Goal: Task Accomplishment & Management: Use online tool/utility

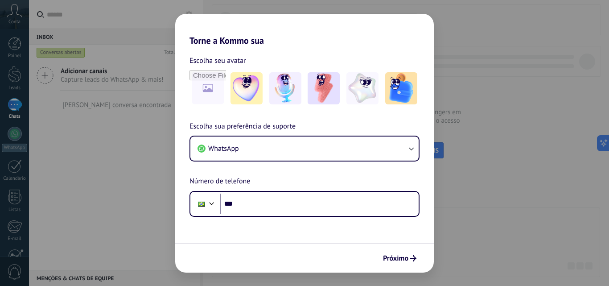
click at [540, 187] on div "Torne a Kommo sua Escolha seu avatar Escolha sua preferência de suporte WhatsAp…" at bounding box center [304, 143] width 609 height 286
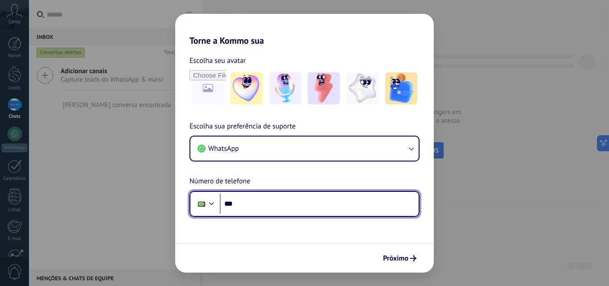
click at [279, 209] on input "***" at bounding box center [319, 204] width 199 height 21
type input "**********"
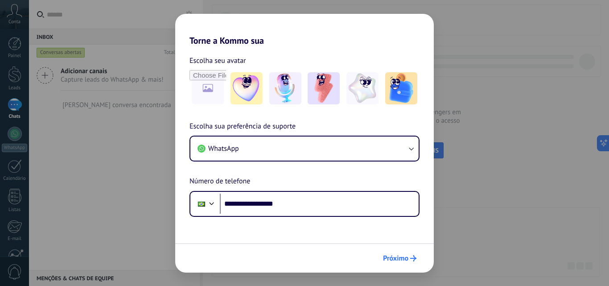
click at [403, 257] on span "Próximo" at bounding box center [395, 258] width 25 height 6
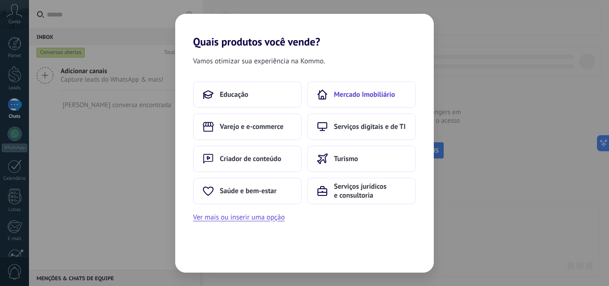
click at [344, 97] on span "Mercado Imobiliário" at bounding box center [364, 94] width 61 height 9
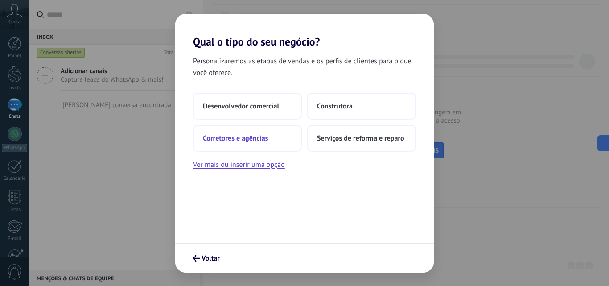
click at [262, 138] on span "Corretores e agências" at bounding box center [235, 138] width 65 height 9
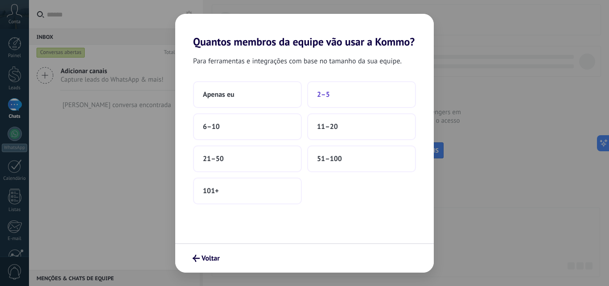
click at [321, 100] on button "2–5" at bounding box center [361, 94] width 109 height 27
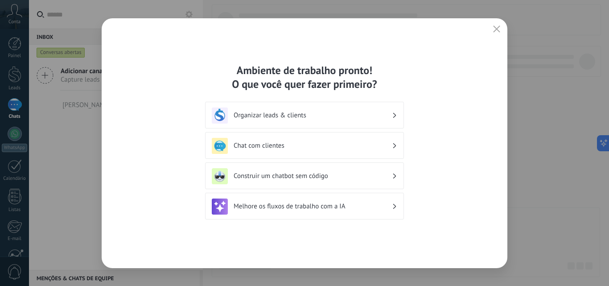
click at [498, 30] on use "button" at bounding box center [497, 28] width 7 height 7
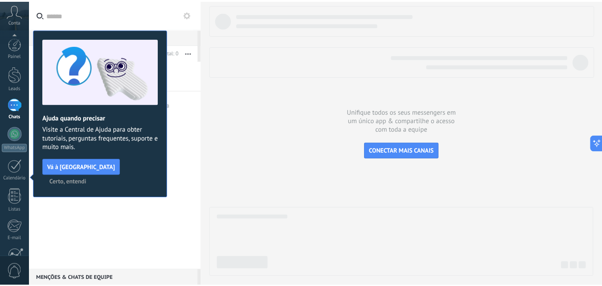
scroll to position [85, 0]
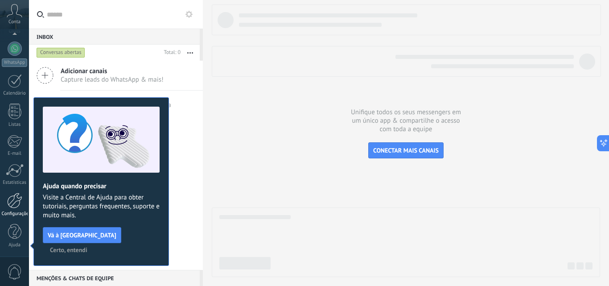
click at [17, 202] on div at bounding box center [14, 201] width 15 height 16
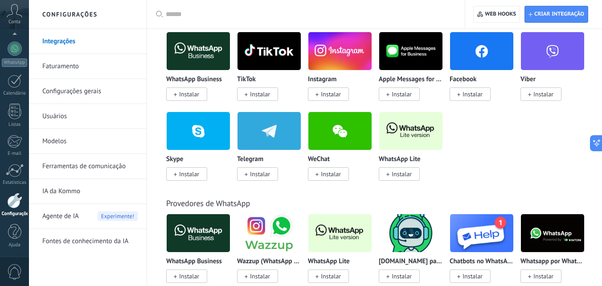
scroll to position [196, 0]
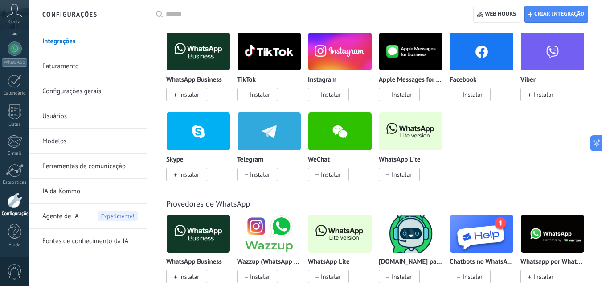
click at [381, 178] on span "Instalar" at bounding box center [399, 174] width 41 height 13
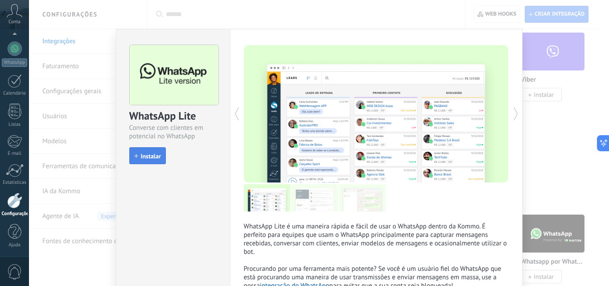
click at [161, 157] on button "Instalar" at bounding box center [147, 155] width 37 height 17
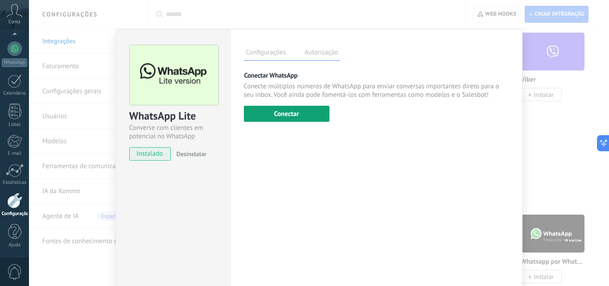
click at [275, 115] on button "Conectar" at bounding box center [287, 114] width 86 height 16
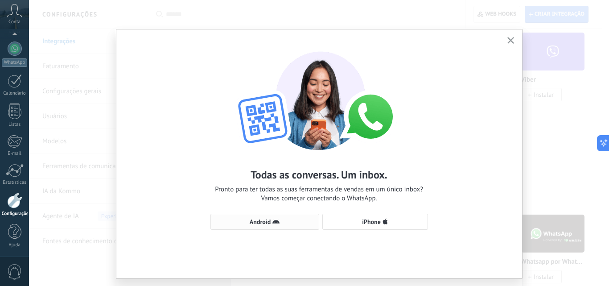
click at [285, 218] on span "Android" at bounding box center [264, 221] width 99 height 7
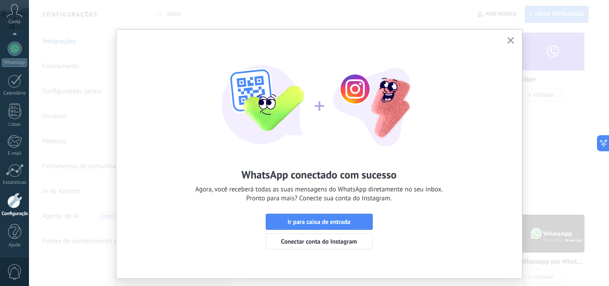
click at [510, 39] on use "button" at bounding box center [510, 40] width 7 height 7
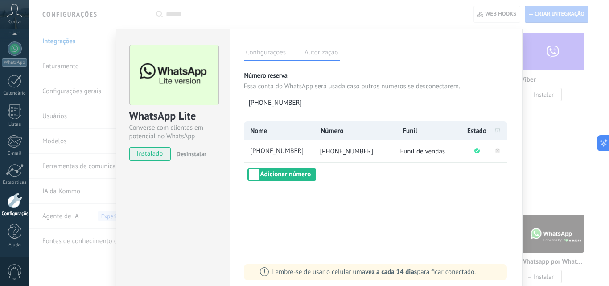
click at [554, 143] on div "WhatsApp Lite Converse com clientes em potencial no WhatsApp instalado Desinsta…" at bounding box center [319, 143] width 580 height 286
